Goal: Task Accomplishment & Management: Use online tool/utility

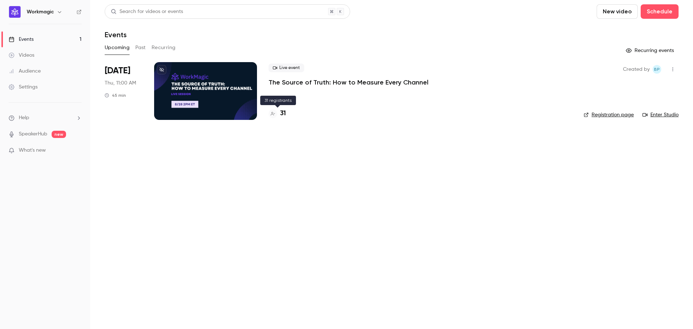
click at [284, 114] on h4 "31" at bounding box center [283, 114] width 6 height 10
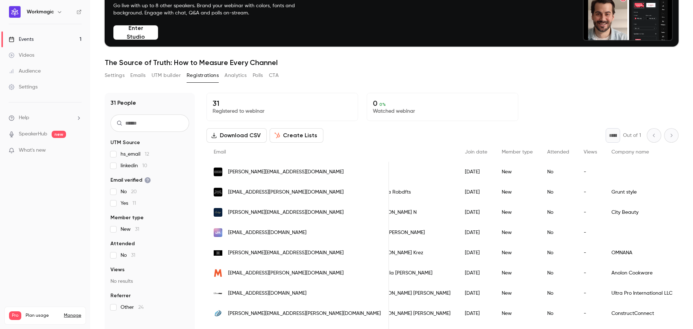
scroll to position [35, 0]
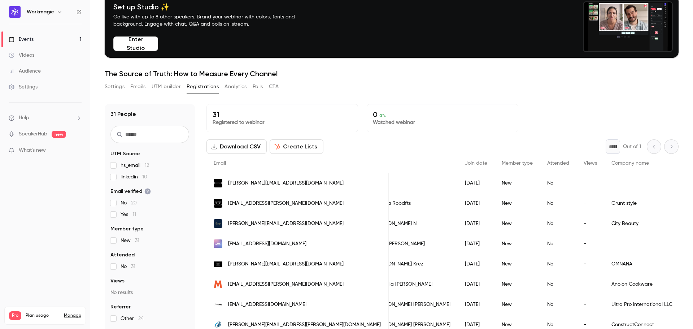
click at [169, 87] on button "UTM builder" at bounding box center [166, 87] width 29 height 12
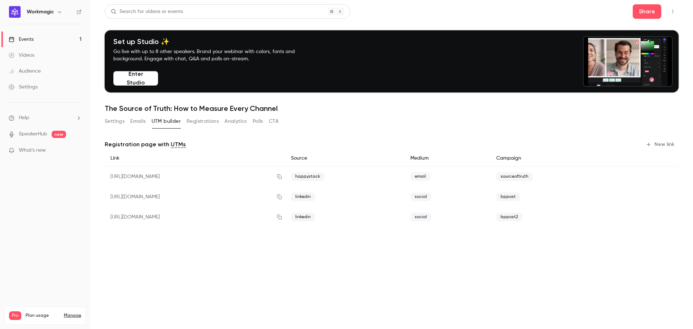
click at [666, 140] on button "New link" at bounding box center [661, 145] width 36 height 12
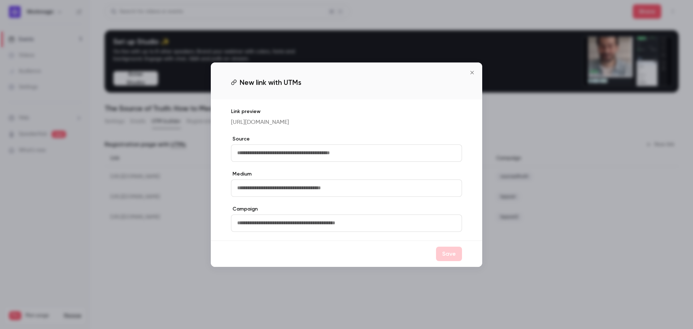
click at [283, 153] on input "text" at bounding box center [346, 152] width 231 height 17
type input "********"
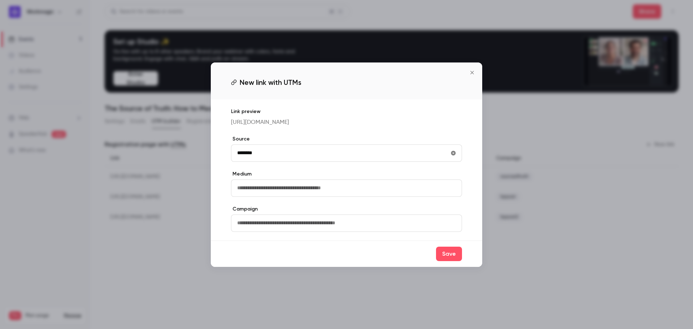
click at [275, 191] on input "text" at bounding box center [346, 187] width 231 height 17
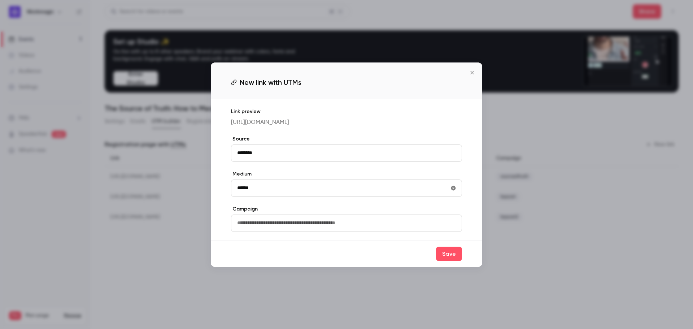
type input "******"
click at [279, 227] on input "text" at bounding box center [346, 222] width 231 height 17
type input "*******"
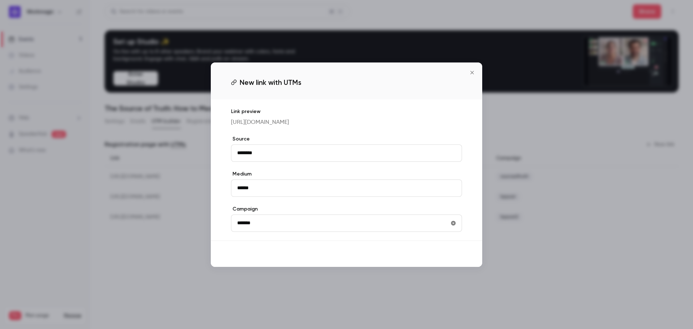
click at [447, 258] on button "Save" at bounding box center [449, 253] width 26 height 14
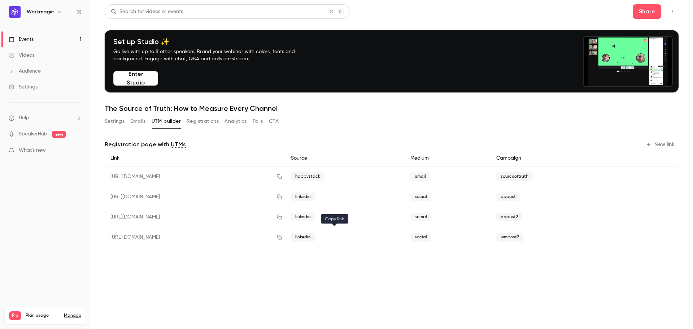
click at [282, 235] on icon "button" at bounding box center [279, 237] width 6 height 5
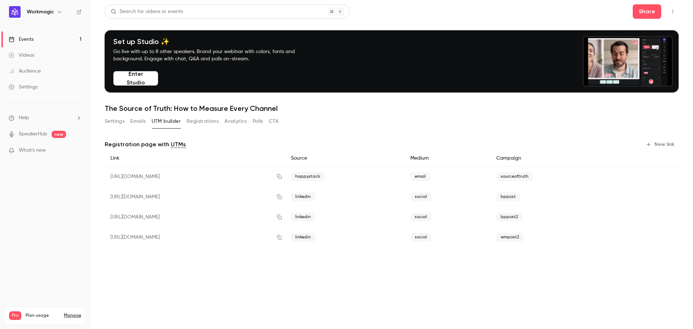
click at [114, 123] on button "Settings" at bounding box center [115, 121] width 20 height 12
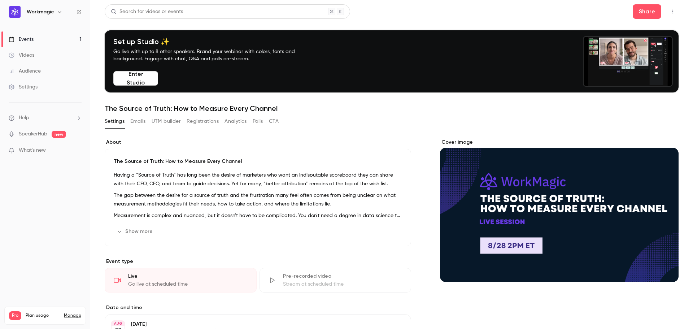
click at [71, 37] on link "Events 1" at bounding box center [45, 39] width 90 height 16
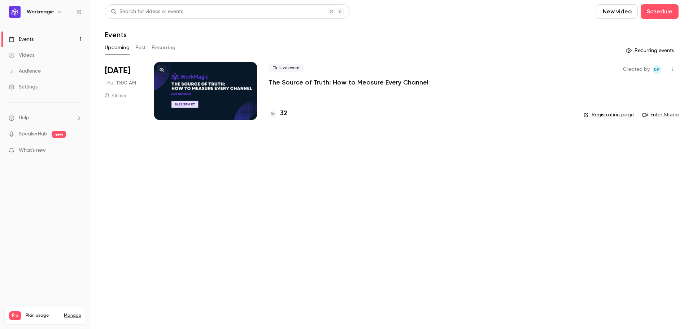
click at [311, 83] on p "The Source of Truth: How to Measure Every Channel" at bounding box center [348, 82] width 160 height 9
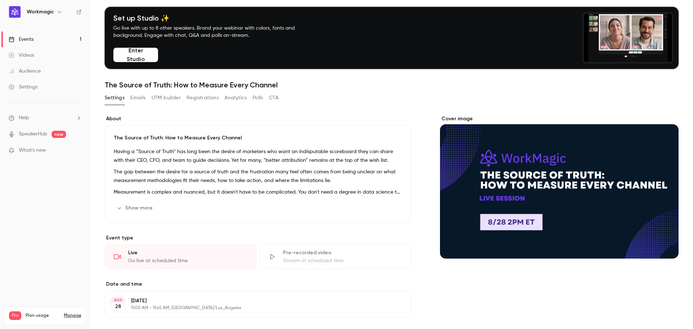
scroll to position [36, 0]
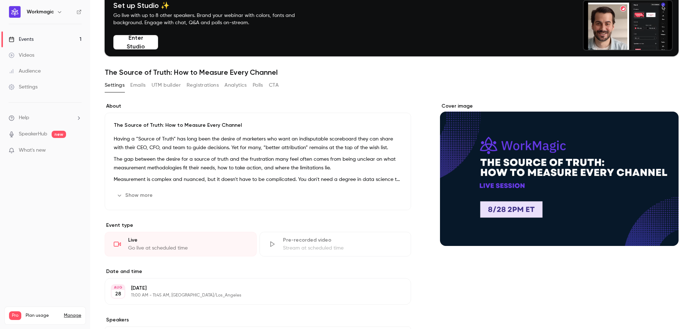
click at [234, 86] on button "Analytics" at bounding box center [235, 85] width 22 height 12
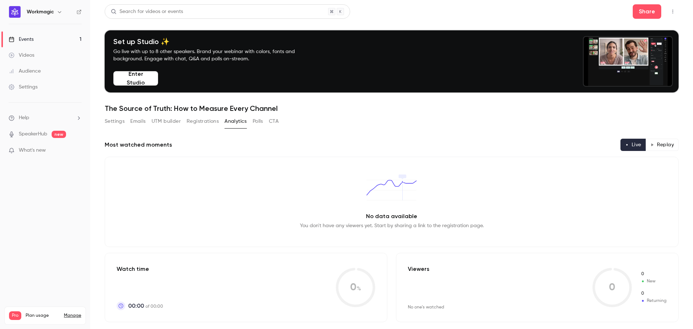
click at [206, 122] on button "Registrations" at bounding box center [203, 121] width 32 height 12
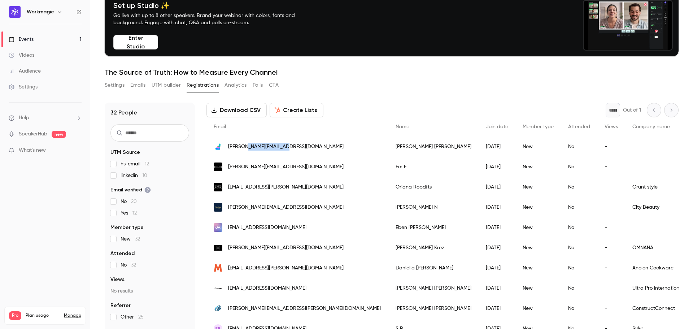
drag, startPoint x: 285, startPoint y: 147, endPoint x: 245, endPoint y: 149, distance: 40.1
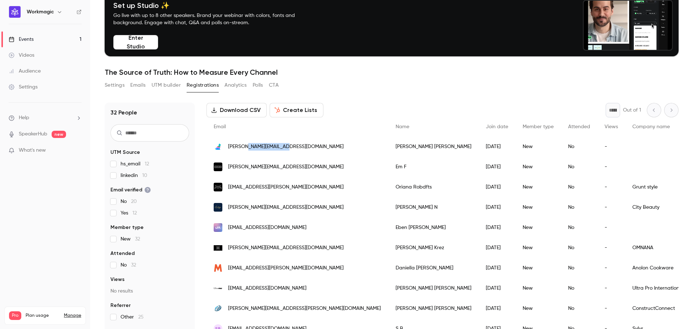
click at [245, 149] on div "[PERSON_NAME][EMAIL_ADDRESS][DOMAIN_NAME]" at bounding box center [297, 146] width 182 height 20
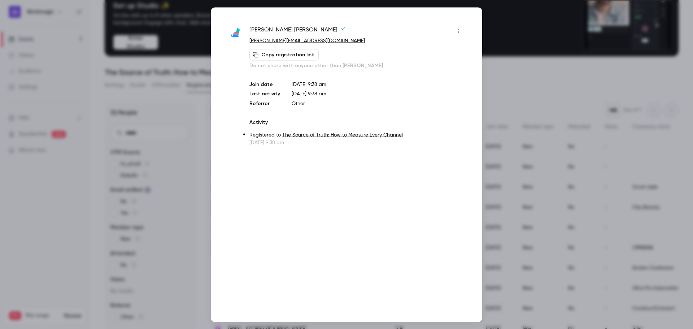
click at [536, 69] on div at bounding box center [346, 164] width 693 height 329
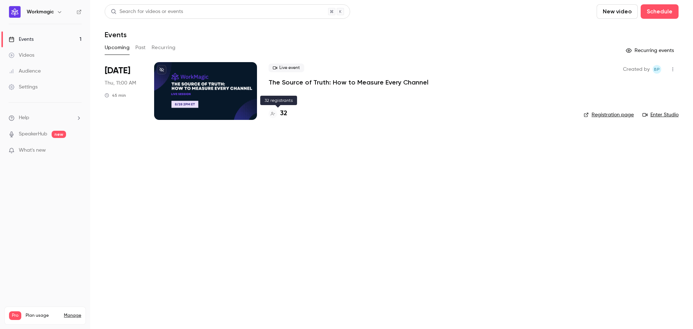
click at [286, 110] on h4 "32" at bounding box center [283, 114] width 7 height 10
